Goal: Task Accomplishment & Management: Manage account settings

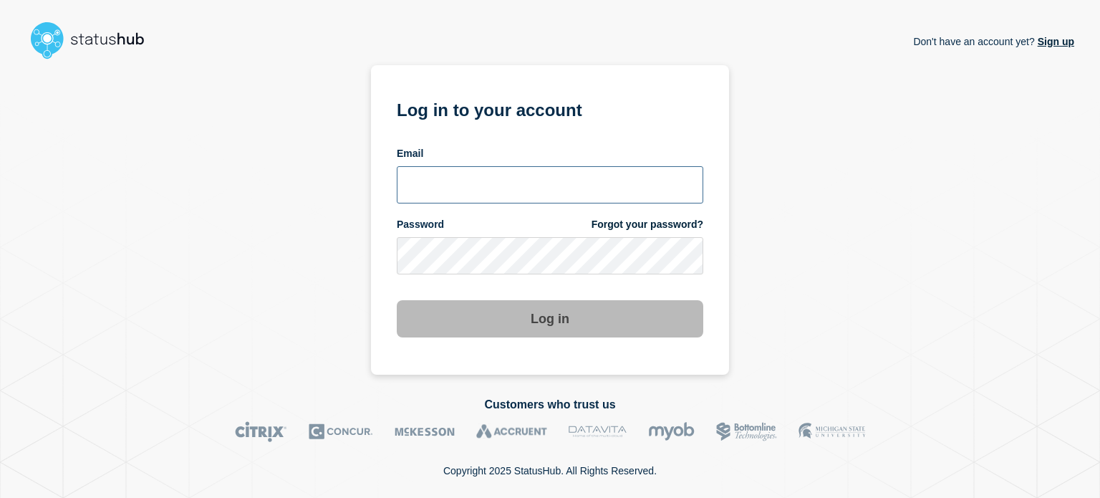
type input "[EMAIL_ADDRESS][DOMAIN_NAME]"
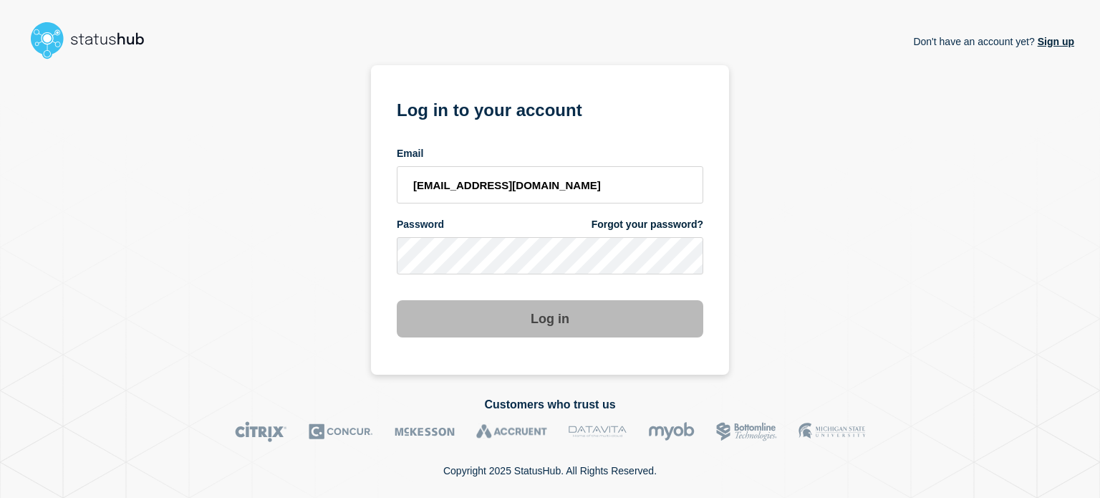
click at [574, 321] on button "Log in" at bounding box center [550, 318] width 307 height 37
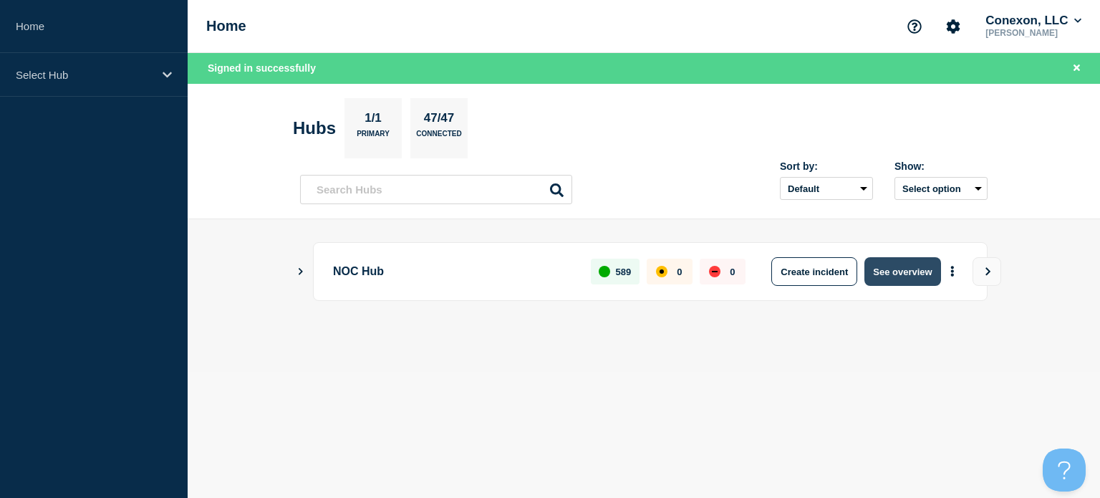
click at [908, 276] on button "See overview" at bounding box center [903, 271] width 76 height 29
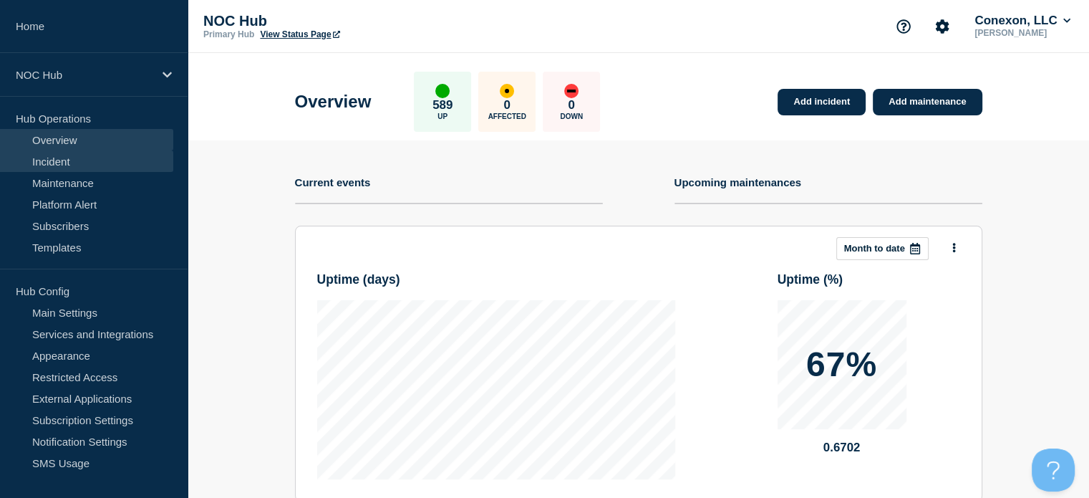
click at [106, 160] on link "Incident" at bounding box center [86, 160] width 173 height 21
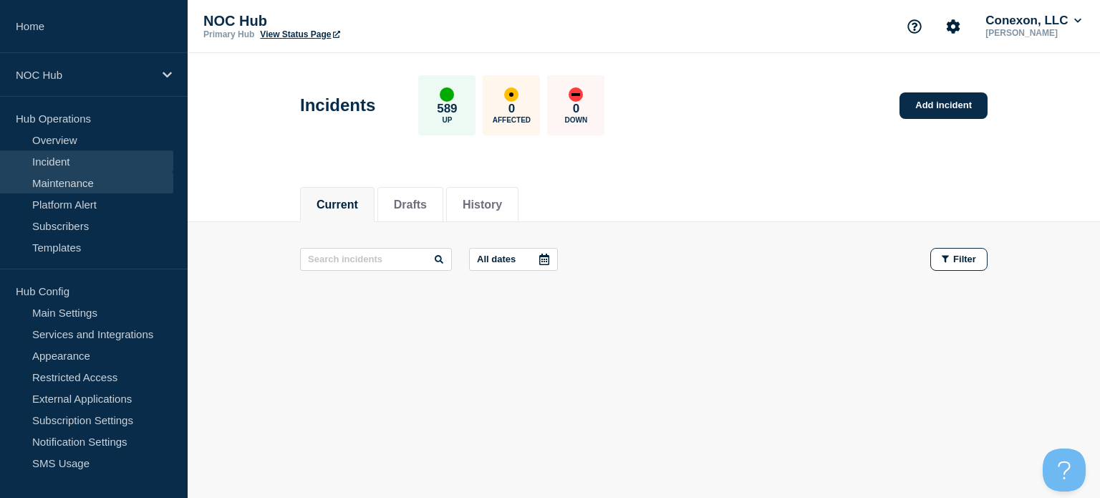
click at [107, 183] on link "Maintenance" at bounding box center [86, 182] width 173 height 21
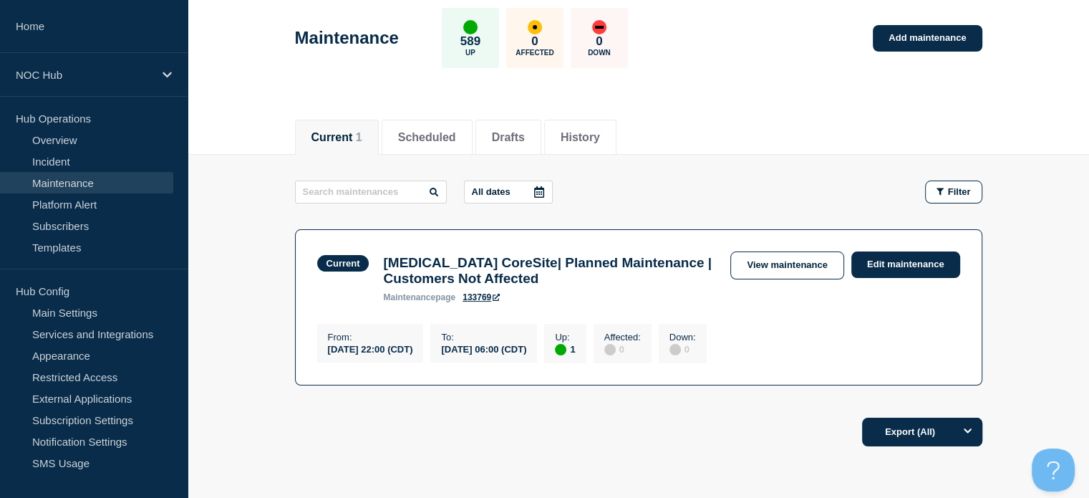
scroll to position [67, 0]
click at [600, 132] on button "History" at bounding box center [580, 138] width 39 height 13
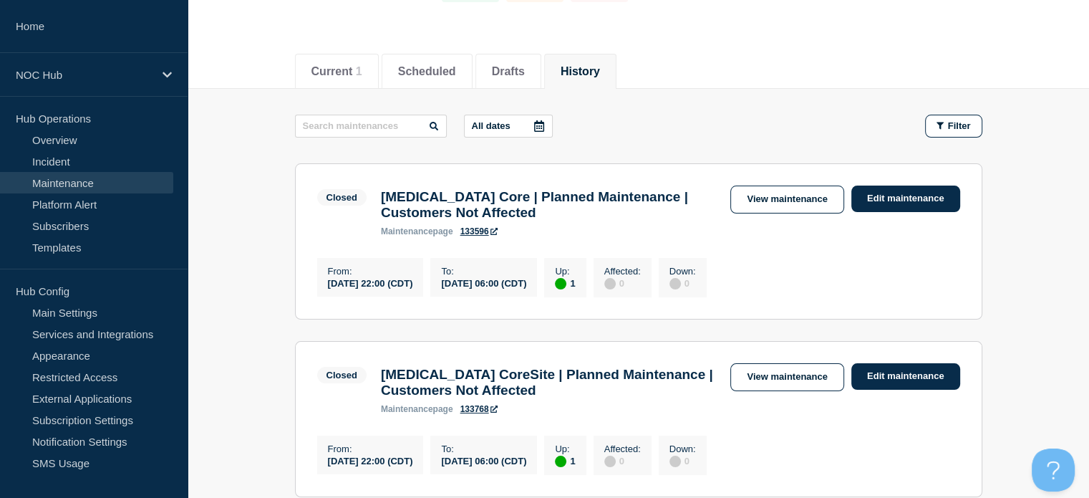
scroll to position [135, 0]
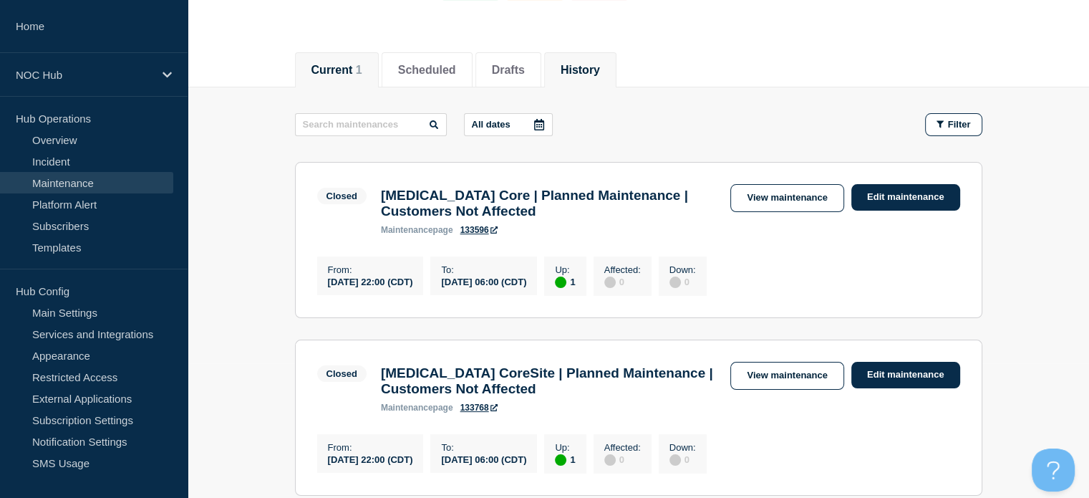
click at [335, 77] on li "Current 1" at bounding box center [337, 69] width 84 height 35
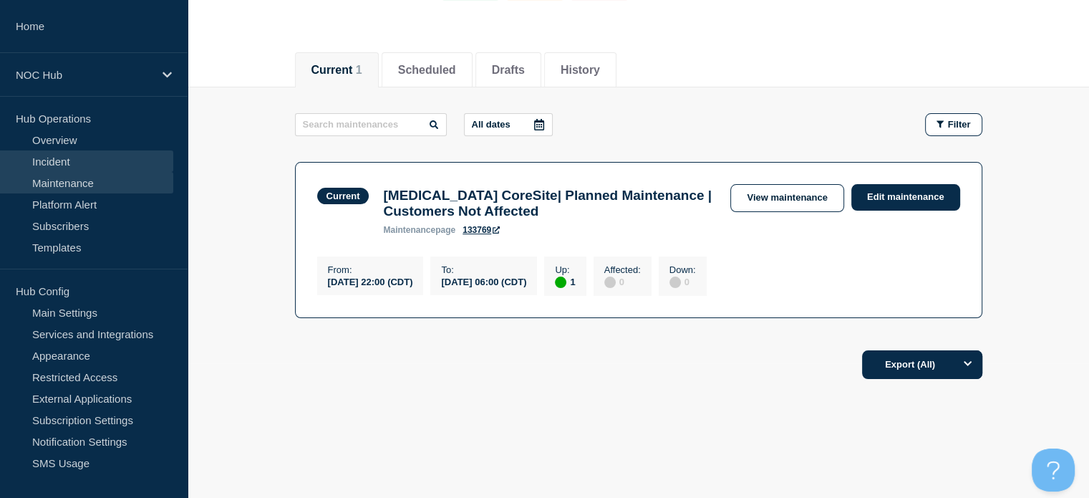
click at [97, 161] on link "Incident" at bounding box center [86, 160] width 173 height 21
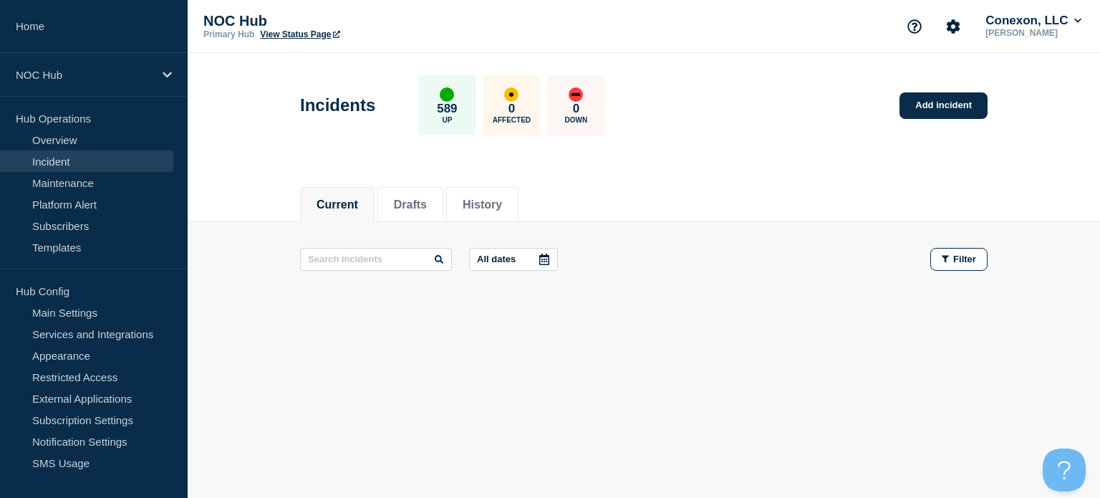
click at [615, 353] on div "Current Drafts History Current Drafts History All dates Filter" at bounding box center [644, 295] width 913 height 244
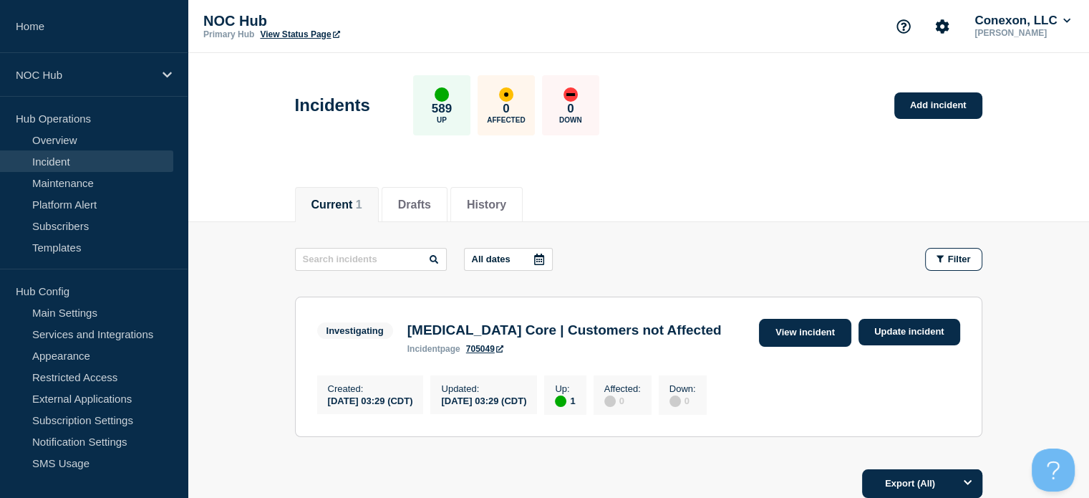
click at [827, 333] on link "View incident" at bounding box center [805, 333] width 92 height 28
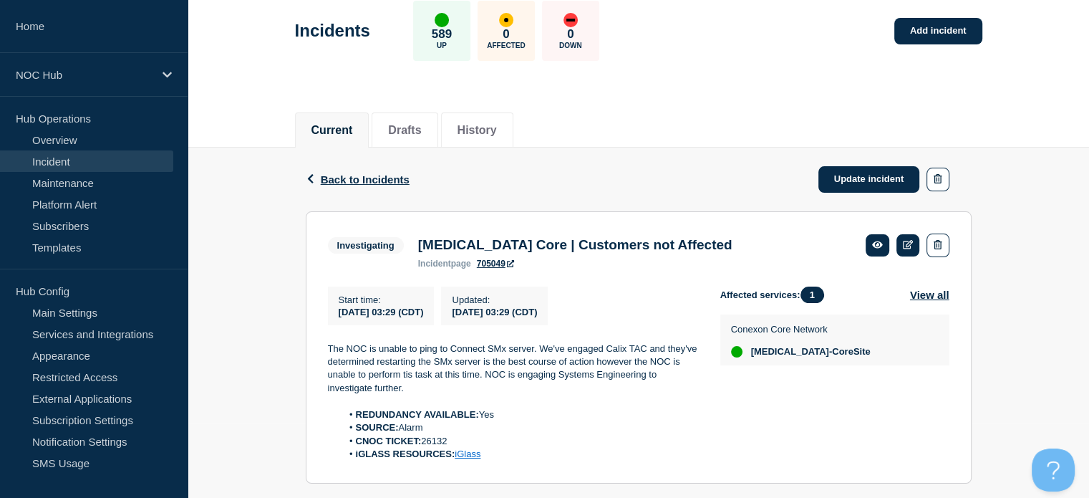
scroll to position [107, 0]
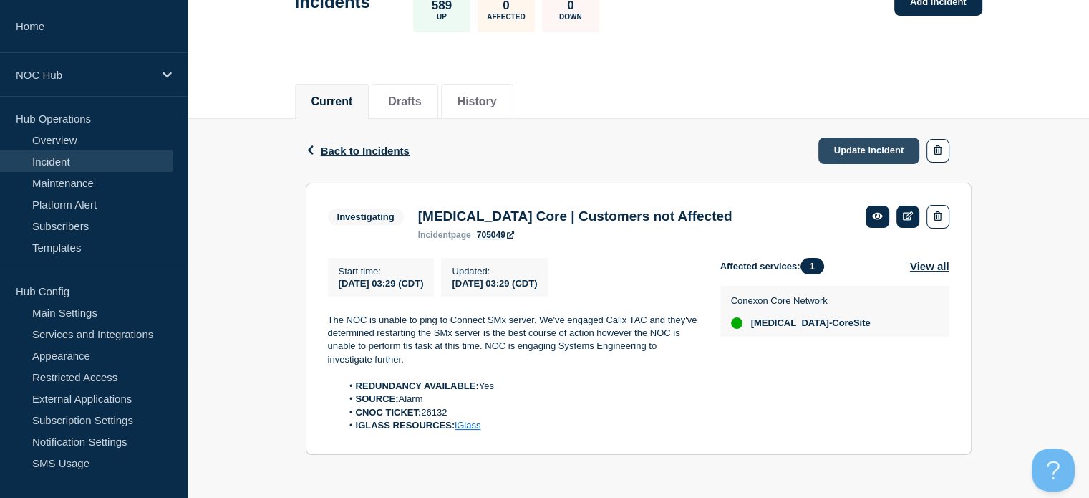
click at [885, 145] on link "Update incident" at bounding box center [870, 151] width 102 height 27
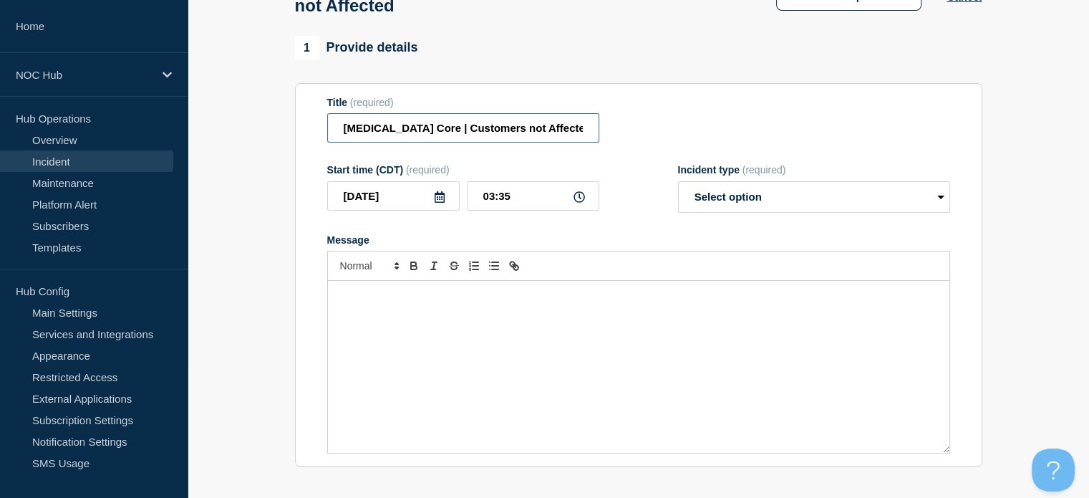
drag, startPoint x: 403, startPoint y: 135, endPoint x: 324, endPoint y: 143, distance: 79.1
click at [324, 143] on section "Title (required) GA101 Core | Customers not Affected Start time (CDT) (required…" at bounding box center [639, 275] width 688 height 385
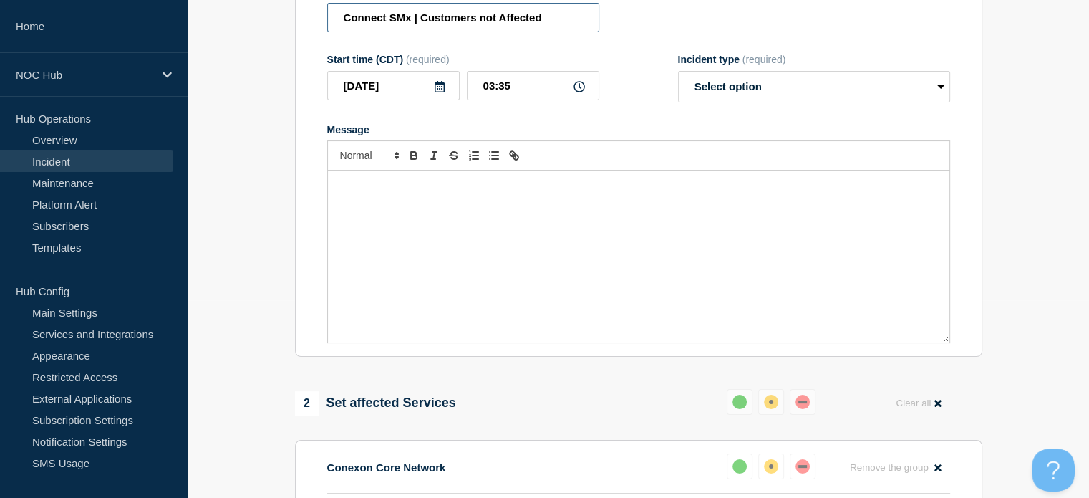
scroll to position [202, 0]
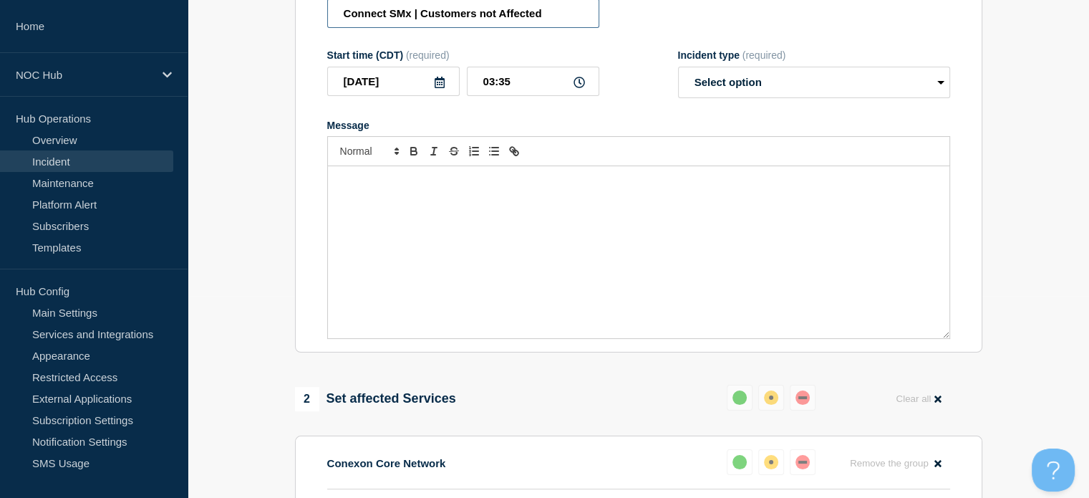
click at [389, 28] on input "Connect SMx | Customers not Affected" at bounding box center [463, 13] width 272 height 29
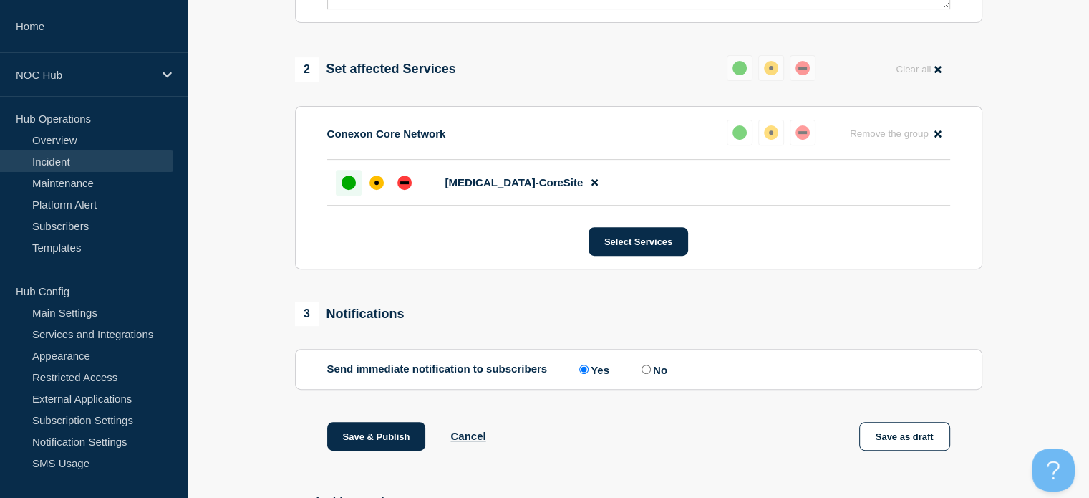
scroll to position [554, 0]
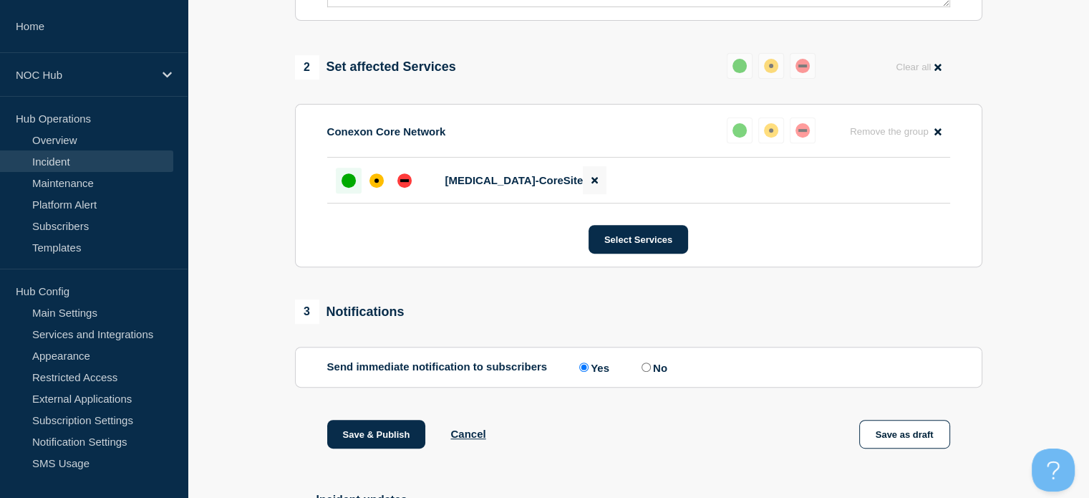
type input "Connect | SMx | Customers not Affected"
click at [592, 185] on icon at bounding box center [595, 179] width 6 height 9
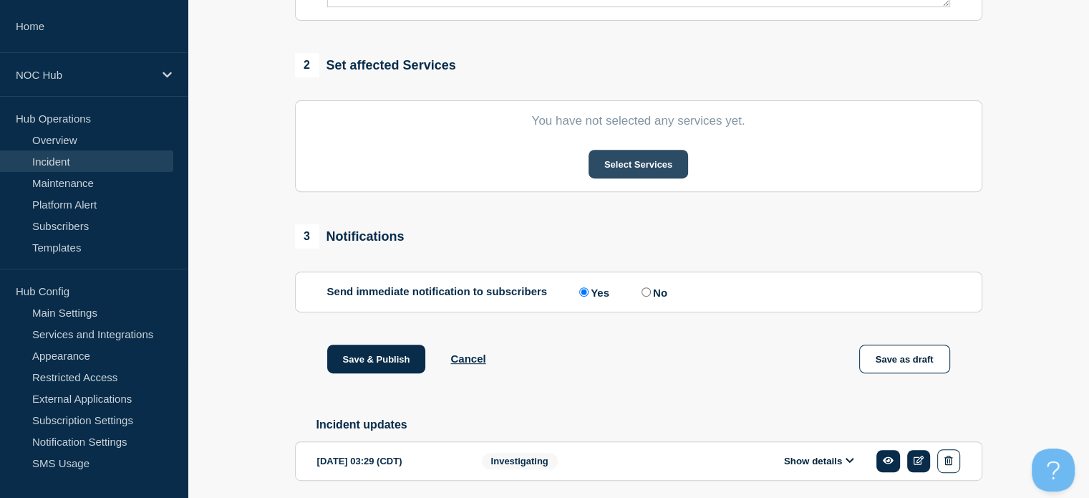
click at [595, 178] on button "Select Services" at bounding box center [639, 164] width 100 height 29
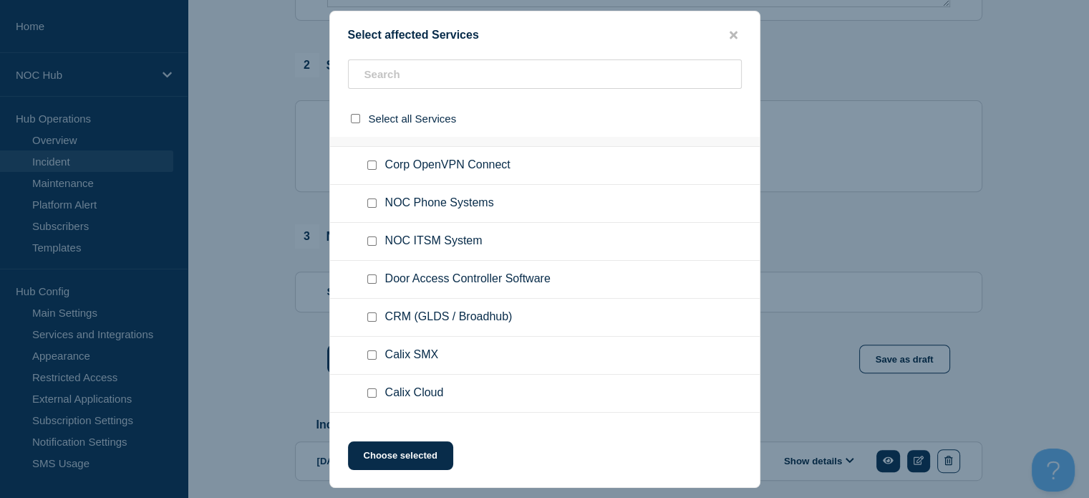
scroll to position [348, 0]
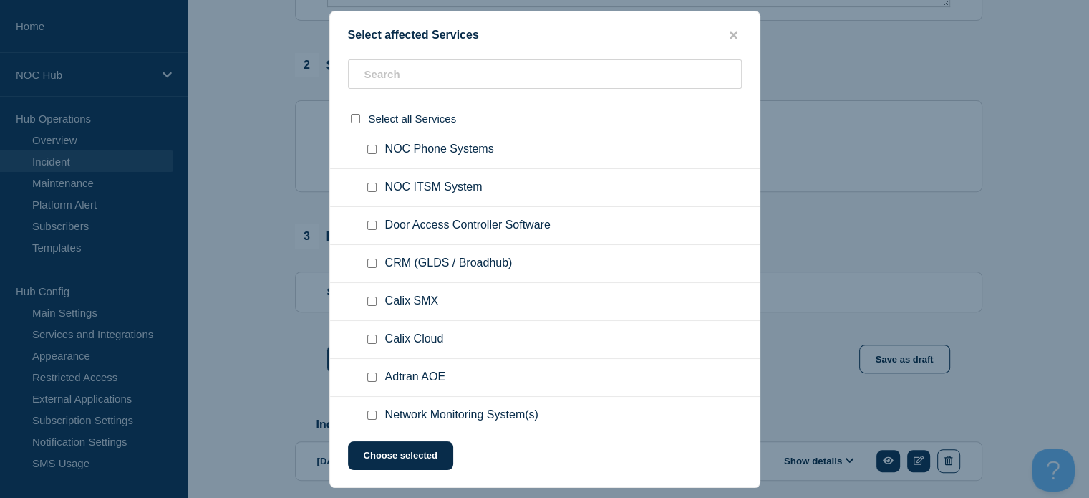
click at [369, 301] on input "Calix SMX checkbox" at bounding box center [371, 301] width 9 height 9
checkbox input "true"
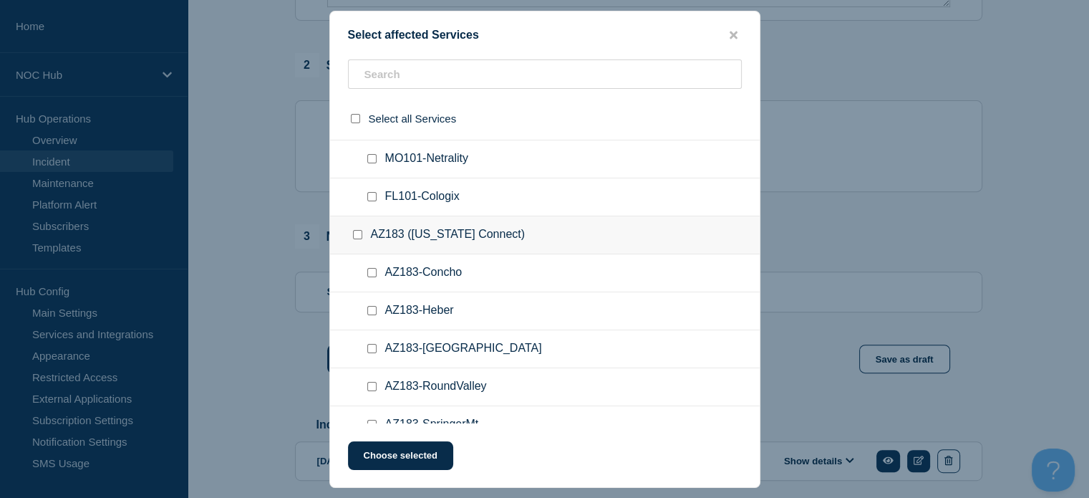
scroll to position [779, 0]
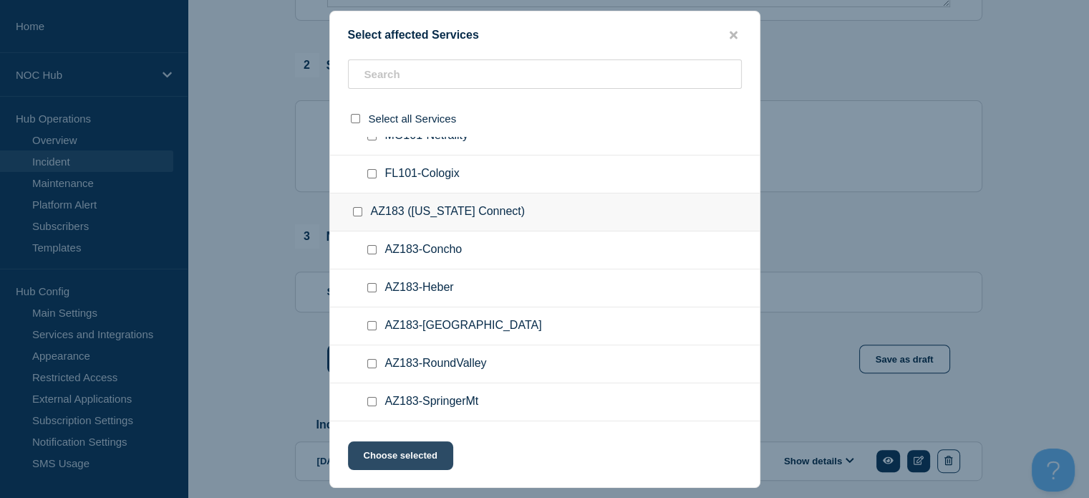
click at [424, 460] on button "Choose selected" at bounding box center [400, 455] width 105 height 29
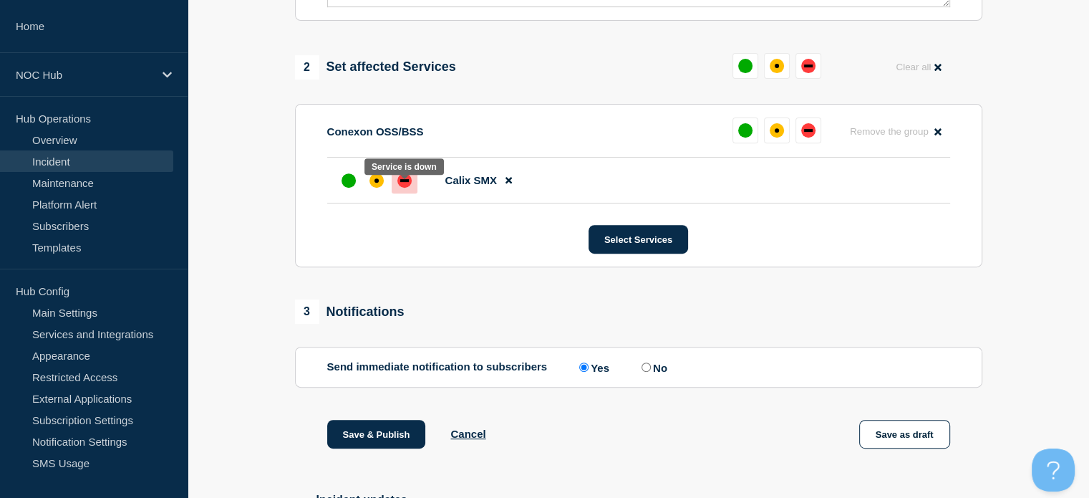
click at [400, 182] on div "down" at bounding box center [404, 180] width 9 height 3
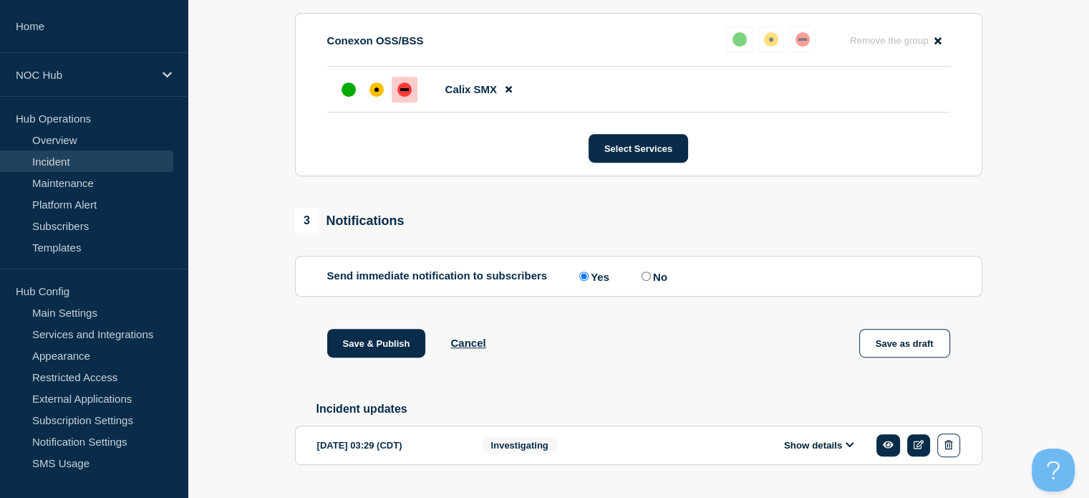
scroll to position [691, 0]
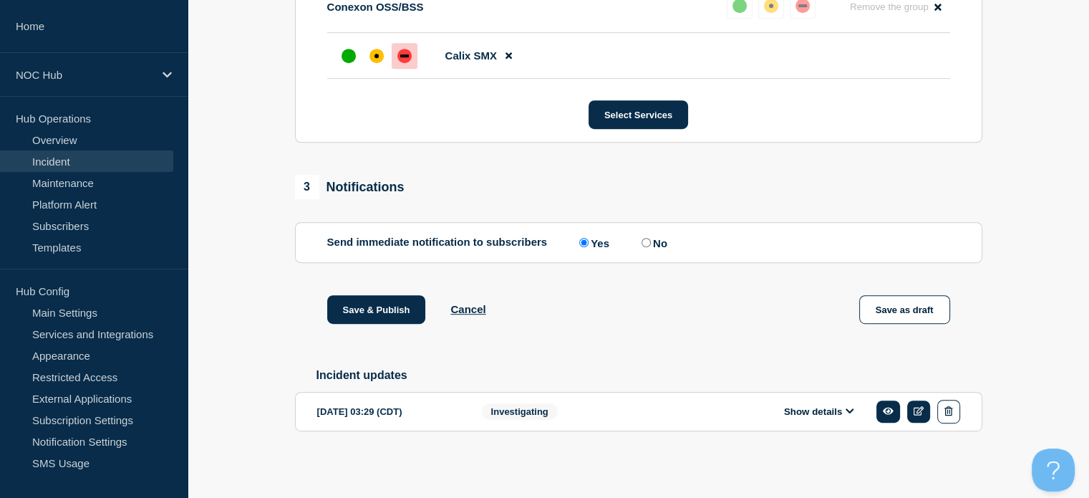
click at [825, 409] on button "Show details" at bounding box center [819, 411] width 79 height 12
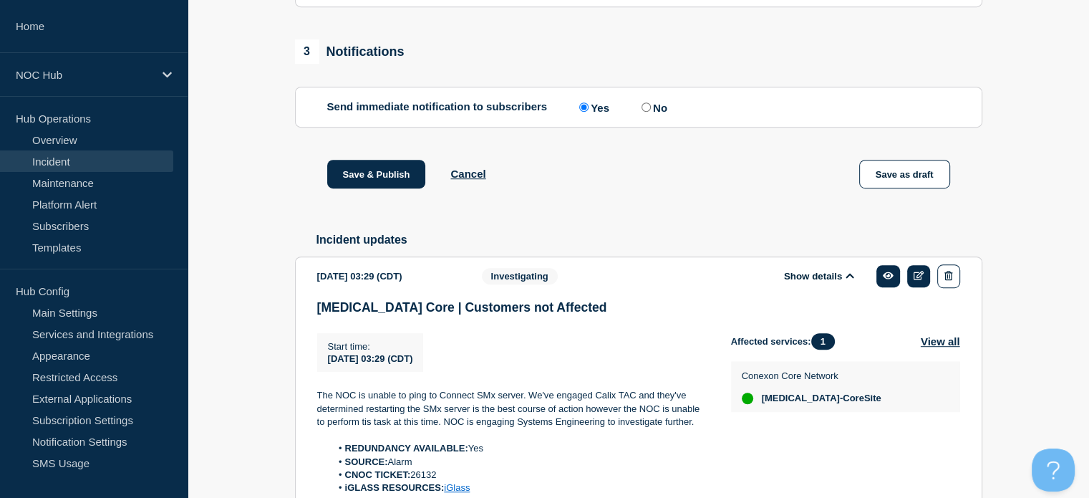
scroll to position [913, 0]
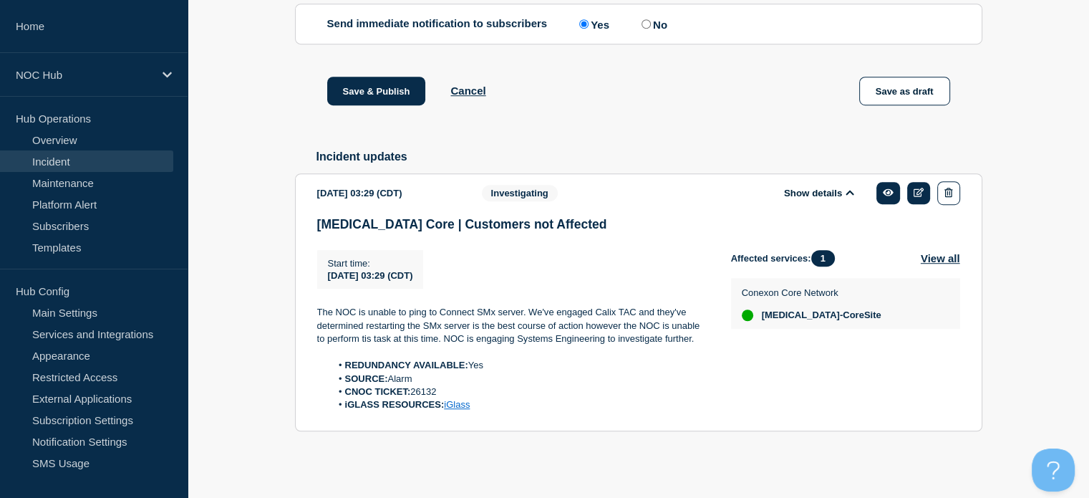
drag, startPoint x: 483, startPoint y: 409, endPoint x: 311, endPoint y: 314, distance: 196.8
click at [311, 314] on section "2025-08-31 03:29 (CDT) Show details Investigating GA101 Core | Customers not Af…" at bounding box center [639, 302] width 688 height 258
copy div "The NOC is unable to ping to Connect SMx server. We've engaged Calix TAC and th…"
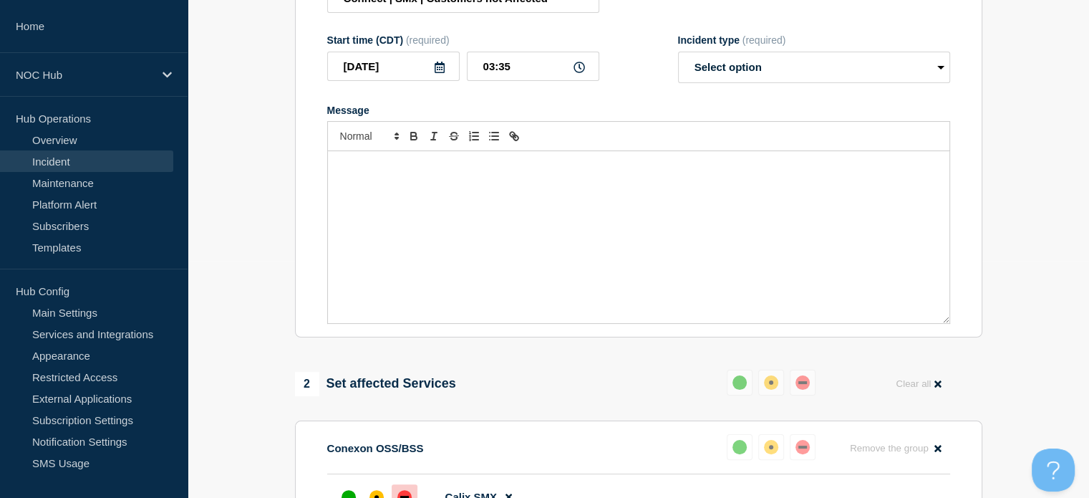
scroll to position [235, 0]
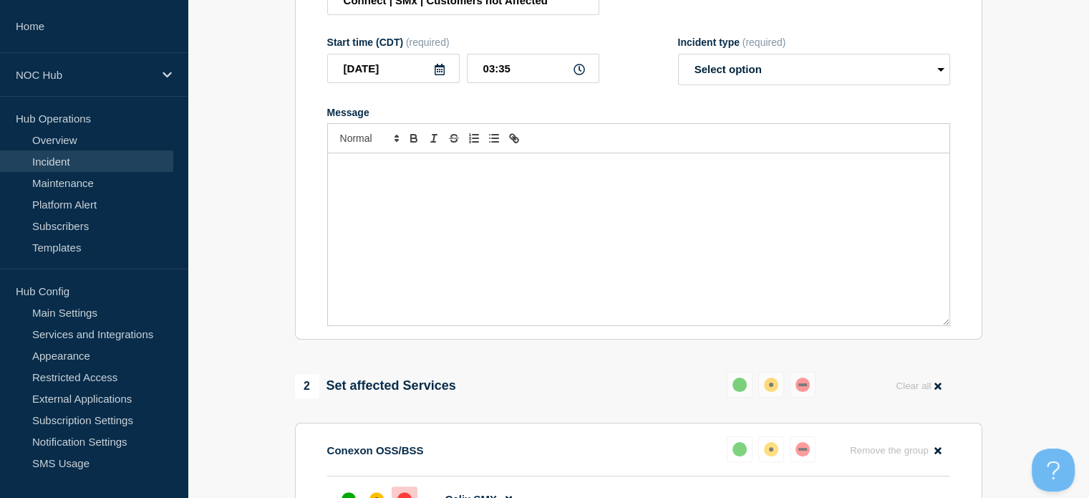
click at [362, 264] on div "Message" at bounding box center [639, 239] width 622 height 172
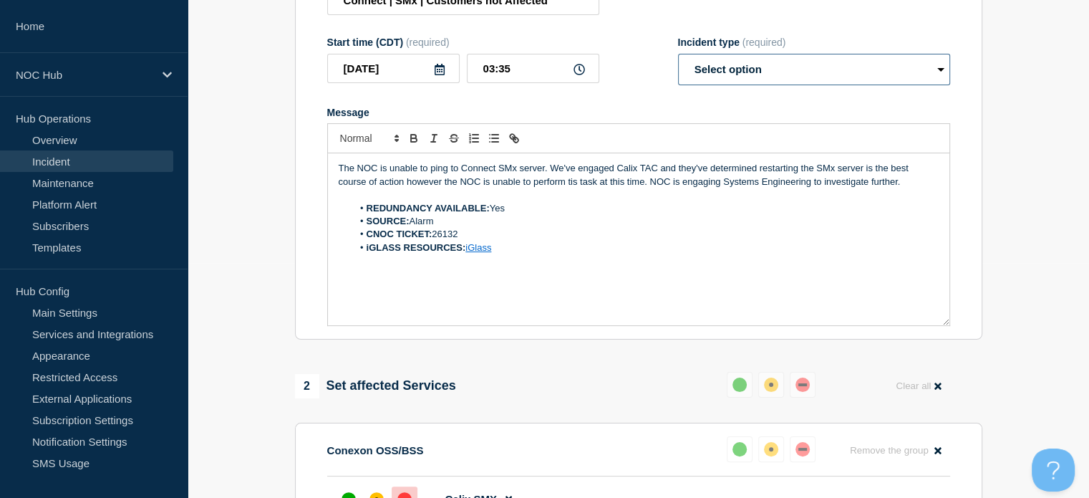
click at [759, 69] on select "Select option Investigating Identified Monitoring Resolved" at bounding box center [814, 70] width 272 height 32
select select "investigating"
click at [678, 62] on select "Select option Investigating Identified Monitoring Resolved" at bounding box center [814, 70] width 272 height 32
drag, startPoint x: 905, startPoint y: 191, endPoint x: 553, endPoint y: 181, distance: 351.9
click at [553, 181] on p "The NOC is unable to ping to Connect SMx server. We've engaged Calix TAC and th…" at bounding box center [639, 175] width 600 height 27
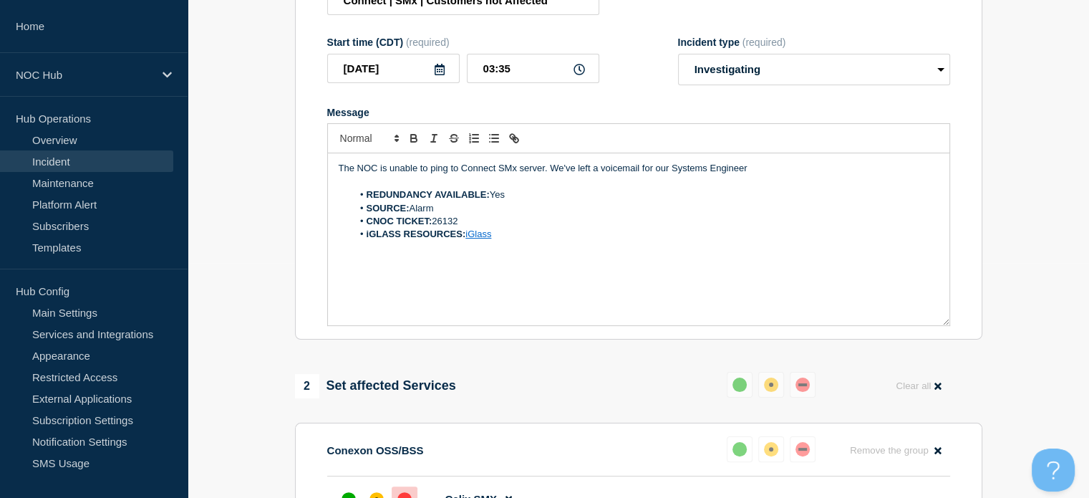
drag, startPoint x: 750, startPoint y: 171, endPoint x: 544, endPoint y: 178, distance: 205.7
click at [544, 175] on p "The NOC is unable to ping to Connect SMx server. We've left a voicemail for our…" at bounding box center [639, 168] width 600 height 13
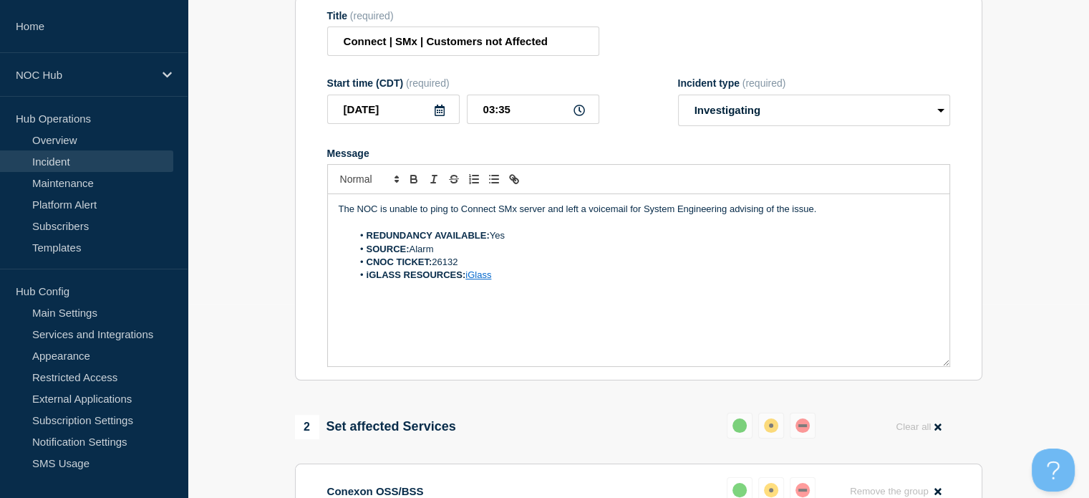
click at [113, 158] on link "Incident" at bounding box center [86, 160] width 173 height 21
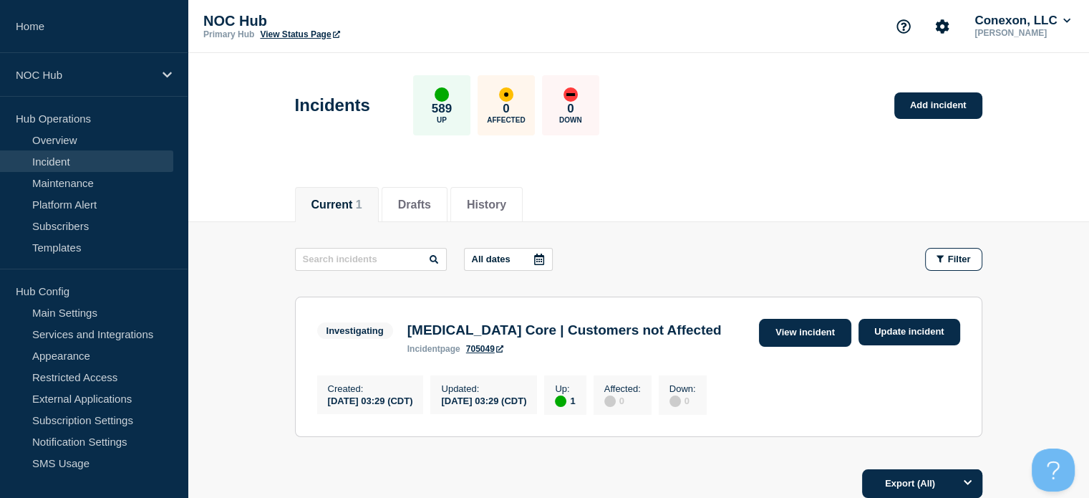
click at [822, 326] on link "View incident" at bounding box center [805, 333] width 92 height 28
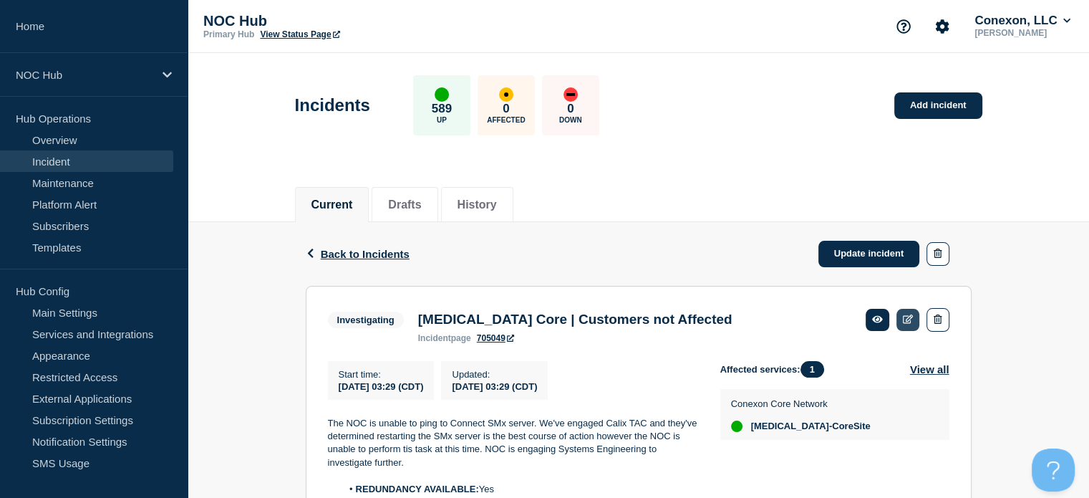
click at [913, 328] on link at bounding box center [909, 320] width 24 height 22
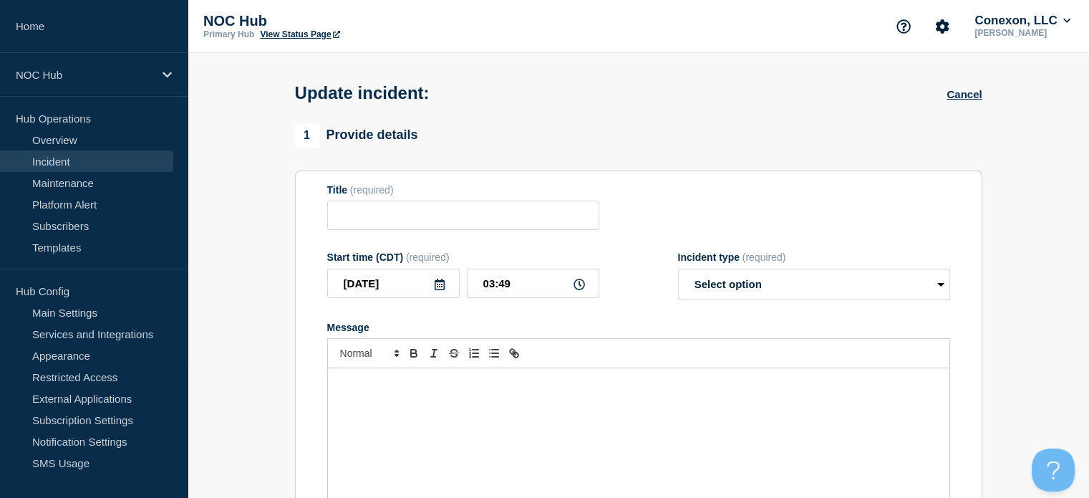
type input "[MEDICAL_DATA] Core | Customers not Affected"
type input "03:29"
select select "investigating"
radio input "false"
radio input "true"
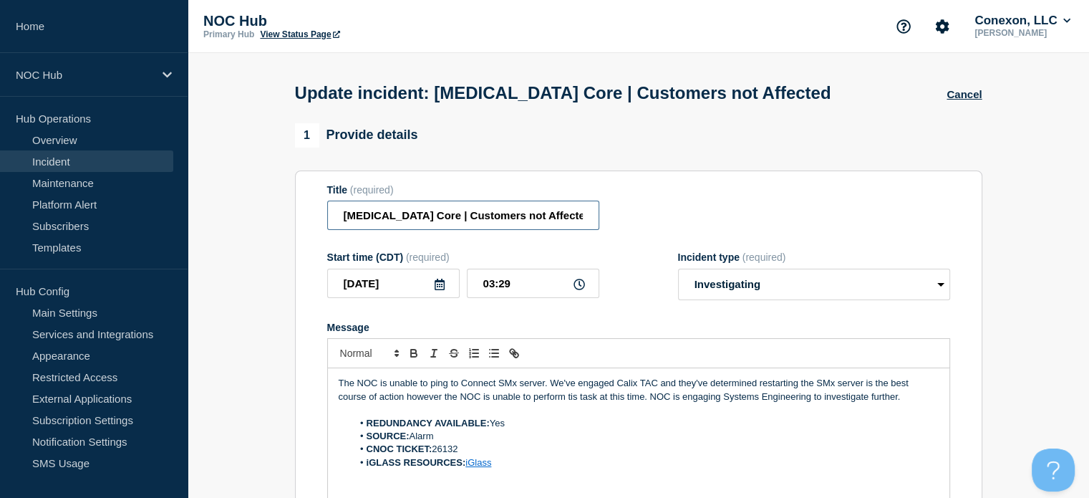
drag, startPoint x: 405, startPoint y: 219, endPoint x: 302, endPoint y: 217, distance: 102.5
click at [302, 217] on section "Title (required) GA101 Core | Customers not Affected Start time (CDT) (required…" at bounding box center [639, 362] width 688 height 385
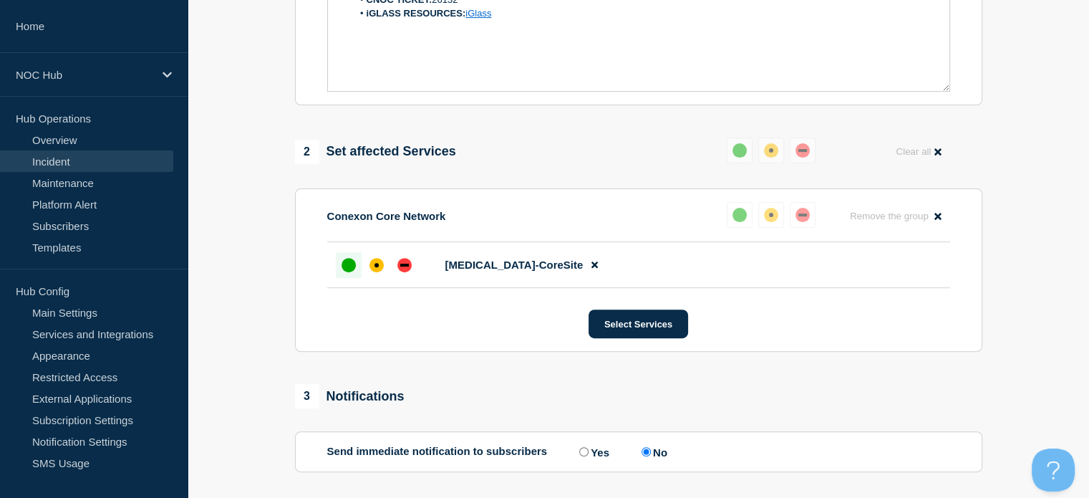
scroll to position [452, 0]
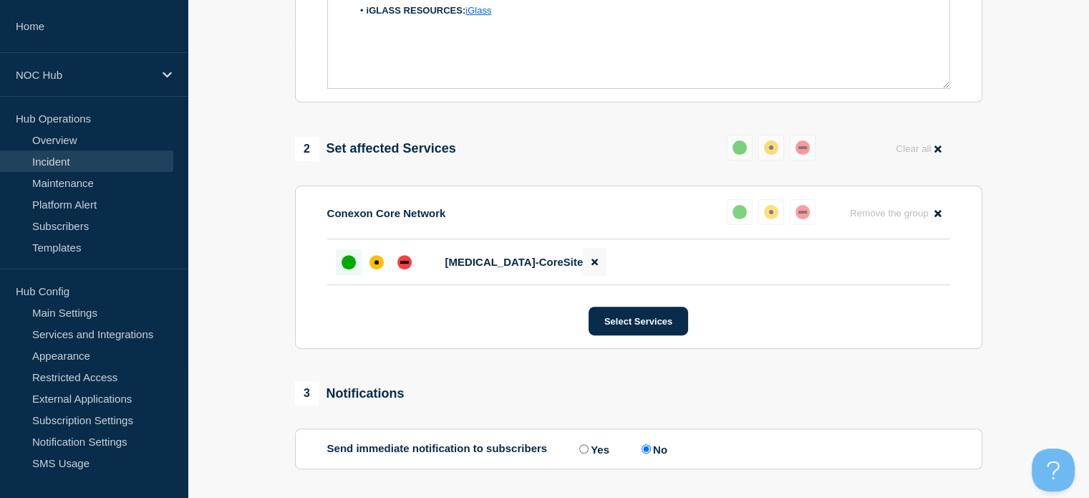
type input "Connect | Smx | Customers not Affected"
click at [583, 267] on button at bounding box center [595, 262] width 24 height 28
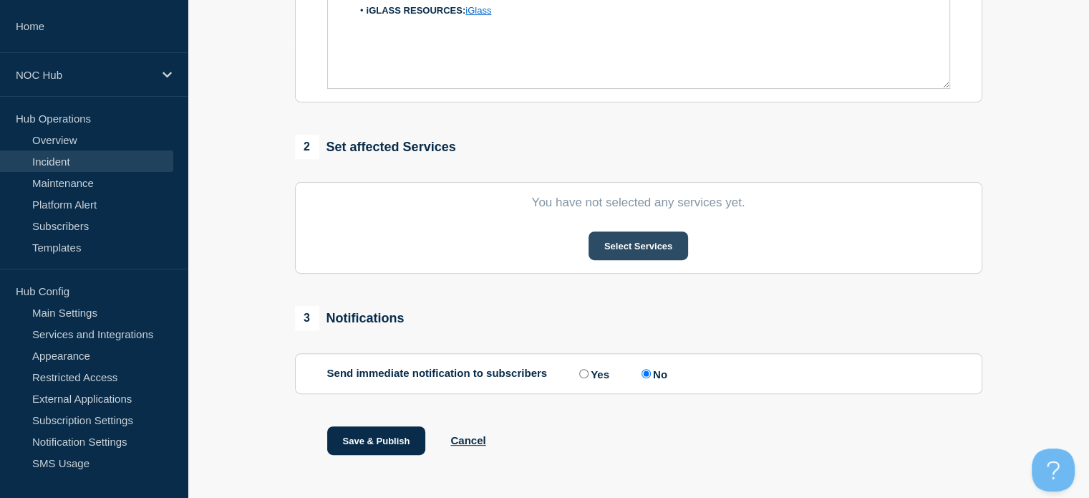
click at [645, 244] on button "Select Services" at bounding box center [639, 245] width 100 height 29
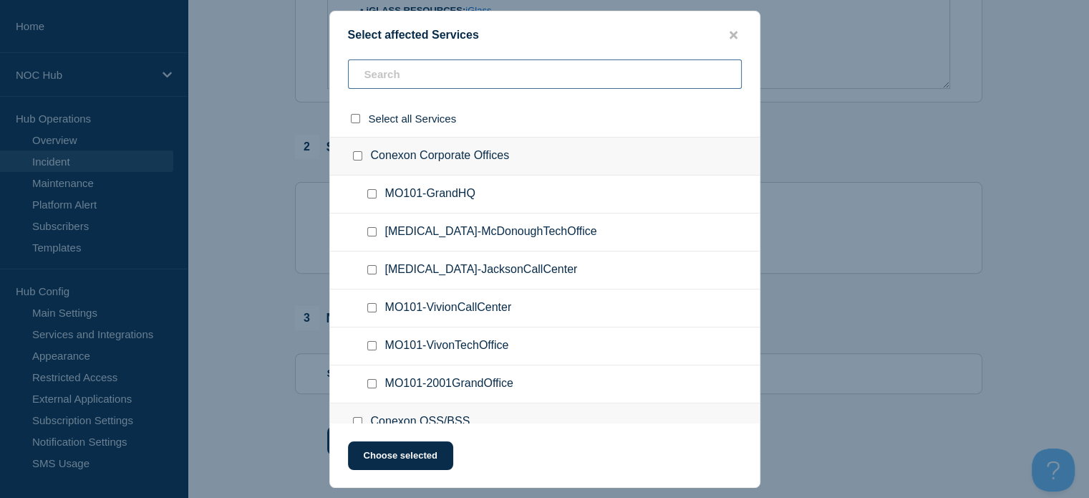
click at [472, 70] on input "text" at bounding box center [545, 73] width 394 height 29
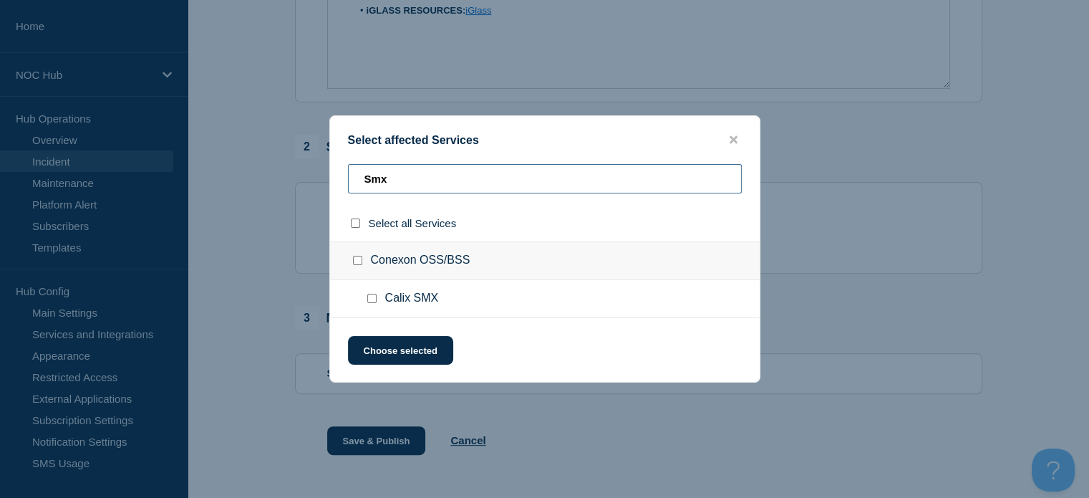
type input "Smx"
click at [372, 298] on input "Calix SMX checkbox" at bounding box center [371, 298] width 9 height 9
checkbox input "true"
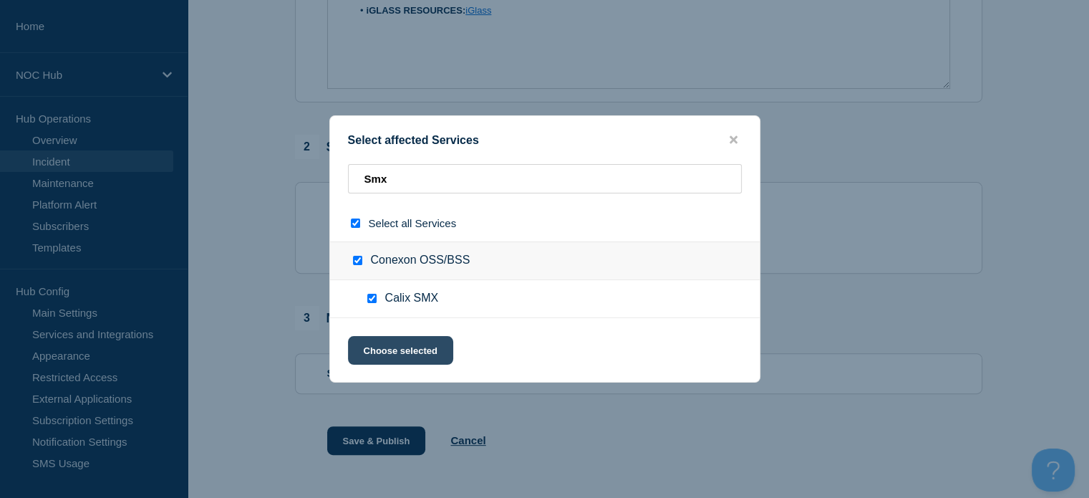
click at [424, 352] on button "Choose selected" at bounding box center [400, 350] width 105 height 29
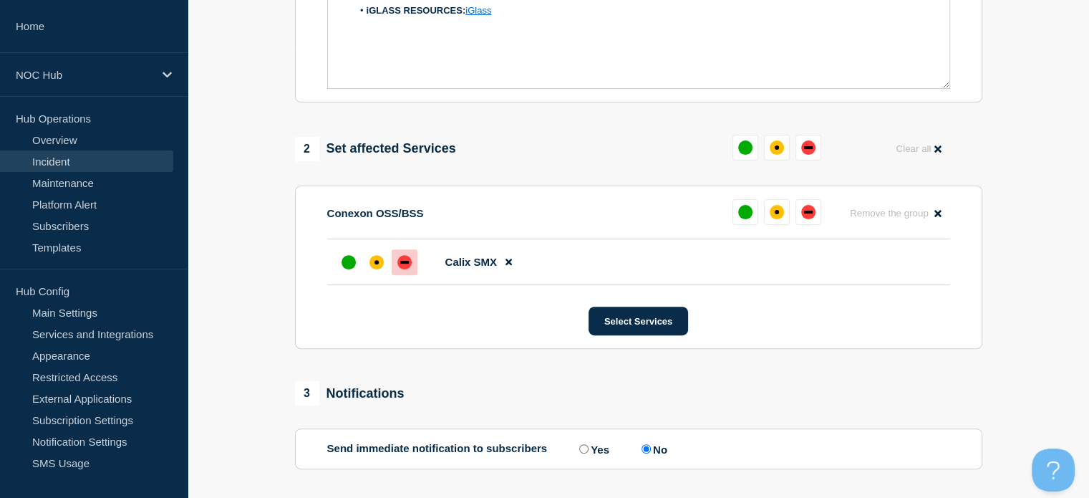
click at [403, 263] on div "down" at bounding box center [405, 262] width 14 height 14
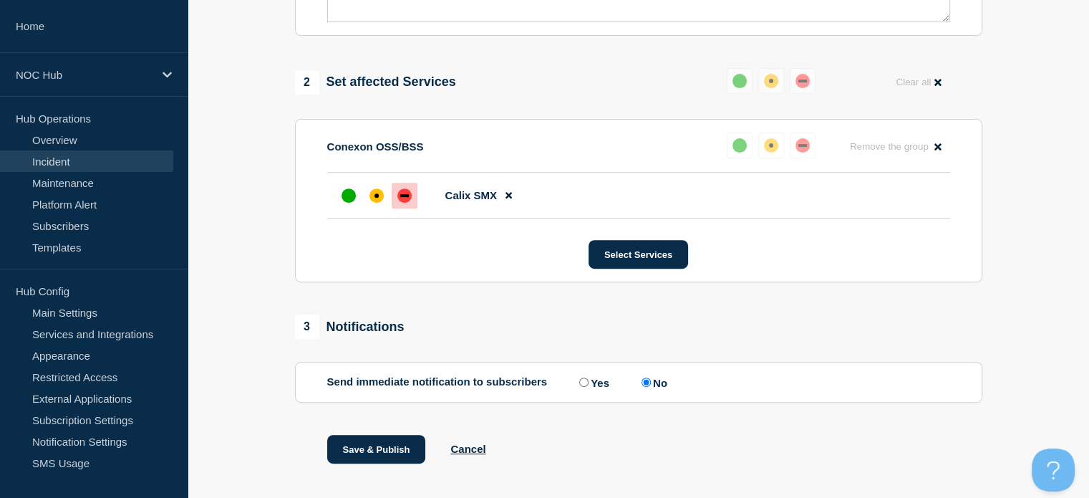
scroll to position [548, 0]
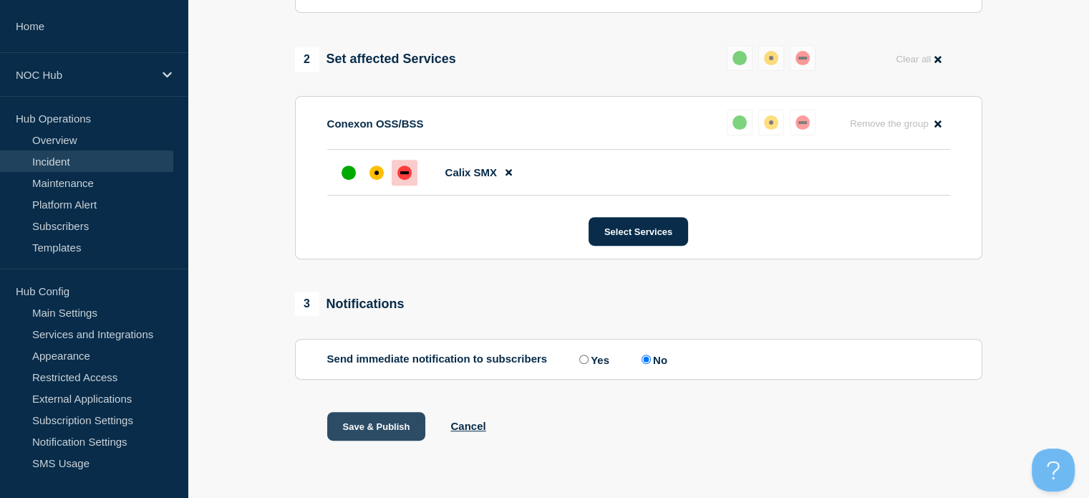
click at [372, 427] on button "Save & Publish" at bounding box center [376, 426] width 99 height 29
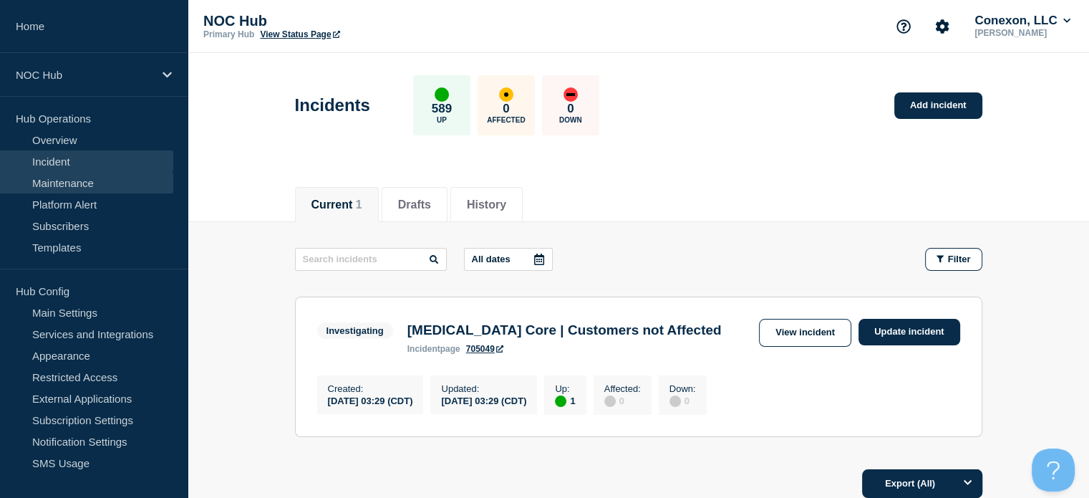
click at [96, 184] on link "Maintenance" at bounding box center [86, 182] width 173 height 21
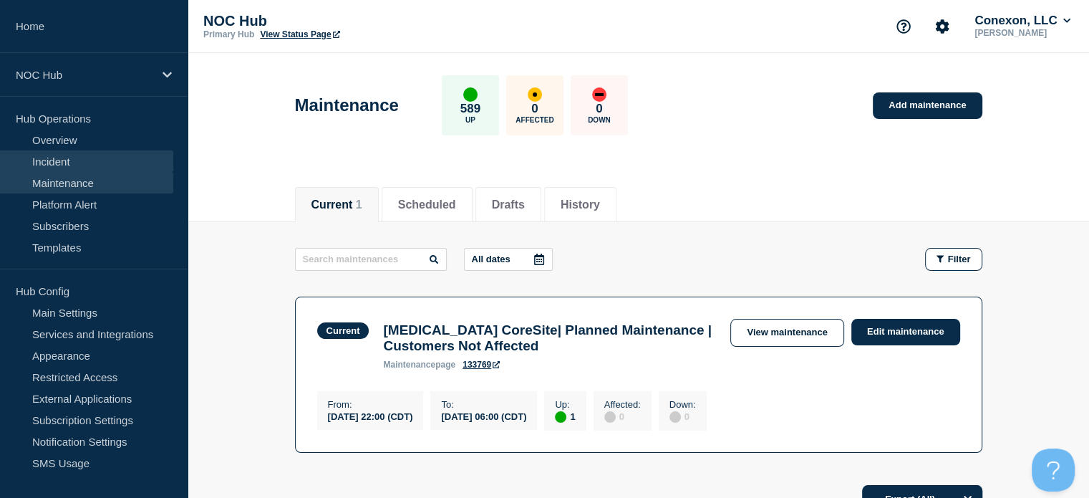
click at [92, 154] on link "Incident" at bounding box center [86, 160] width 173 height 21
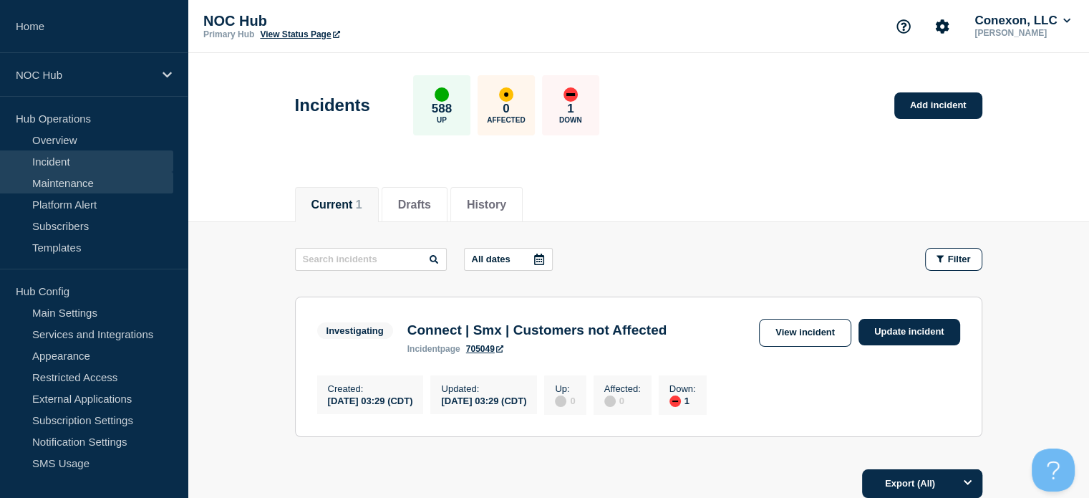
click at [90, 183] on link "Maintenance" at bounding box center [86, 182] width 173 height 21
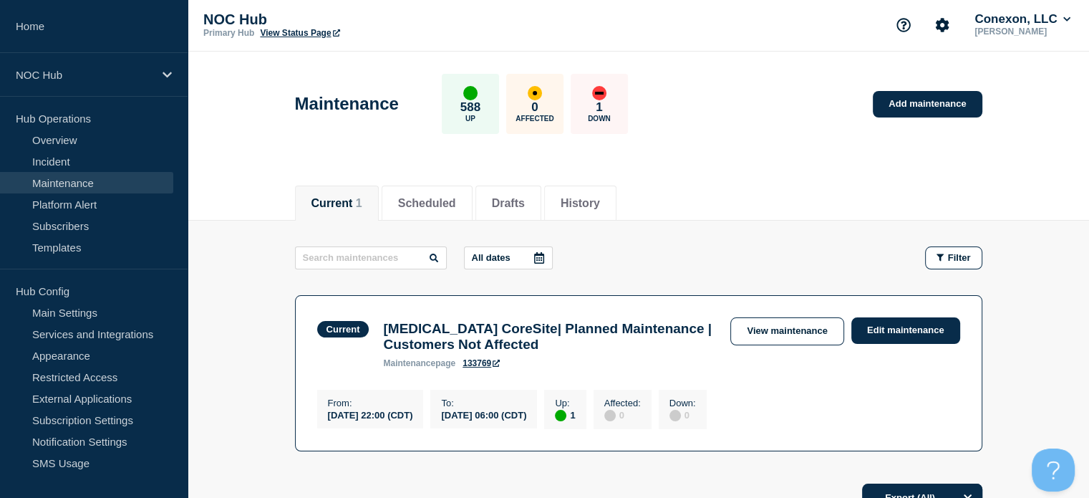
scroll to position [1, 0]
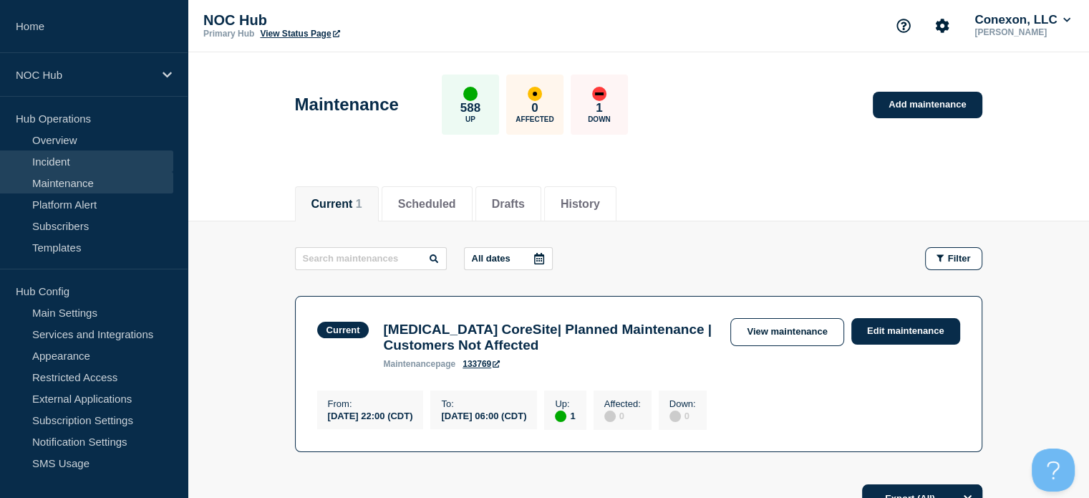
click at [120, 165] on link "Incident" at bounding box center [86, 160] width 173 height 21
